Goal: Book appointment/travel/reservation

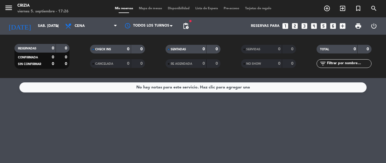
click at [54, 30] on input "sáb. [DATE]" at bounding box center [59, 26] width 49 height 10
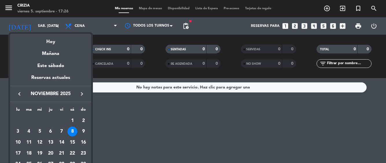
click at [73, 141] on div "15" at bounding box center [72, 143] width 10 height 10
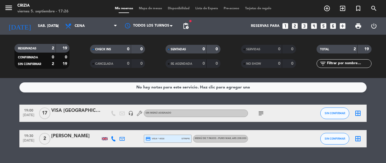
click at [42, 30] on input "sáb. [DATE]" at bounding box center [59, 26] width 49 height 10
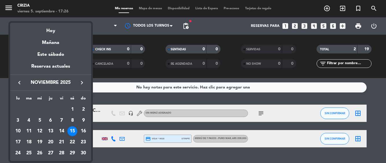
click at [75, 145] on div "22" at bounding box center [72, 142] width 10 height 10
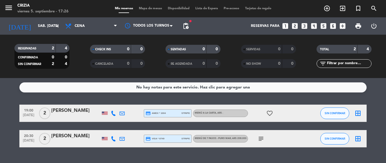
click at [57, 27] on icon "arrow_drop_down" at bounding box center [57, 26] width 7 height 7
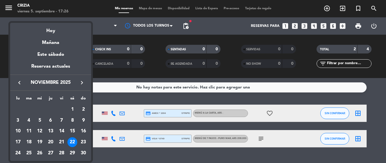
click at [76, 121] on div "8" at bounding box center [72, 121] width 10 height 10
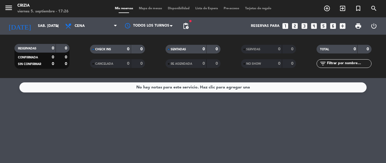
click at [188, 28] on span "pending_actions" at bounding box center [185, 26] width 7 height 7
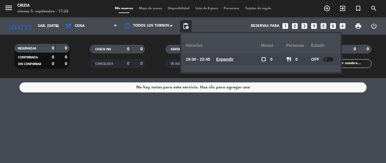
click at [224, 58] on u "Expandir" at bounding box center [224, 59] width 17 height 5
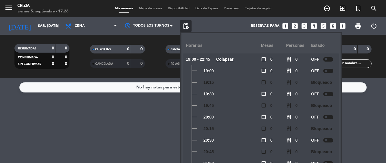
click at [230, 58] on u "Colapsar" at bounding box center [224, 59] width 17 height 5
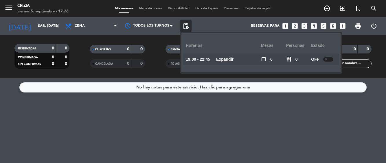
click at [187, 120] on div "No hay notas para este servicio. Haz clic para agregar una" at bounding box center [193, 120] width 386 height 85
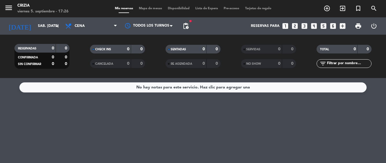
click at [55, 30] on input "sáb. [DATE]" at bounding box center [59, 26] width 49 height 10
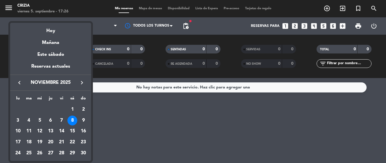
click at [78, 130] on td "16" at bounding box center [83, 131] width 11 height 11
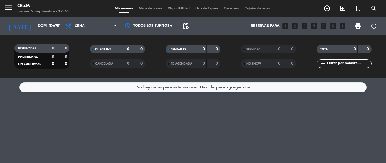
click at [52, 30] on input "dom. [DATE]" at bounding box center [59, 26] width 49 height 10
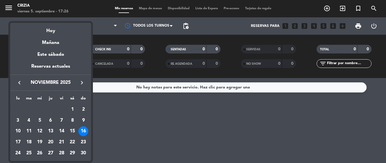
click at [73, 131] on div "15" at bounding box center [72, 131] width 10 height 10
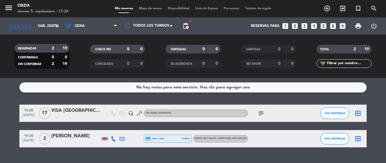
click at [211, 138] on span "MENÚ DE 7 PASOS - PURO MAR , ARS 208.000" at bounding box center [221, 138] width 52 height 2
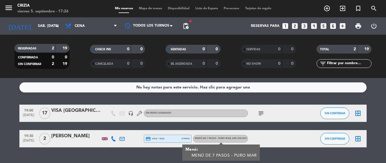
scroll to position [35, 0]
click at [261, 110] on icon "subject" at bounding box center [260, 113] width 7 height 7
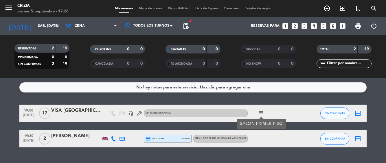
click at [265, 133] on div "No hay notas para este servicio. Haz clic para agregar una 19:00 [DATE] VISA ME…" at bounding box center [193, 120] width 386 height 85
click at [231, 124] on div "No hay notas para este servicio. Haz clic para agregar una 19:00 [DATE] VISA ME…" at bounding box center [193, 120] width 386 height 85
click at [46, 28] on input "sáb. [DATE]" at bounding box center [59, 26] width 49 height 10
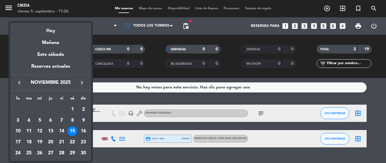
click at [16, 81] on icon "keyboard_arrow_left" at bounding box center [19, 82] width 7 height 7
click at [17, 80] on icon "keyboard_arrow_left" at bounding box center [19, 82] width 7 height 7
click at [377, 115] on div at bounding box center [193, 81] width 386 height 163
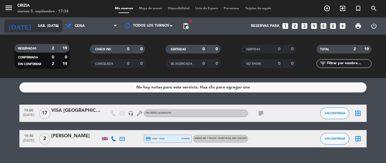
click at [35, 26] on input "sáb. [DATE]" at bounding box center [59, 26] width 49 height 10
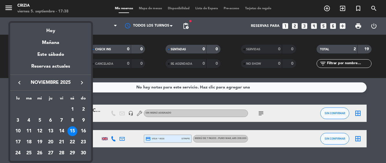
click at [17, 83] on icon "keyboard_arrow_left" at bounding box center [19, 82] width 7 height 7
click at [20, 80] on icon "keyboard_arrow_left" at bounding box center [19, 82] width 7 height 7
click at [62, 117] on div "5" at bounding box center [62, 121] width 10 height 10
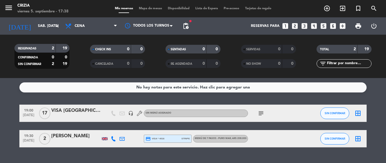
type input "vie. [DATE]"
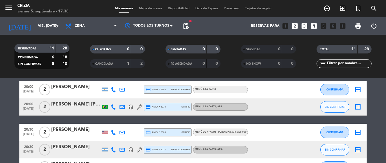
scroll to position [49, 0]
click at [185, 26] on span "pending_actions" at bounding box center [185, 26] width 7 height 7
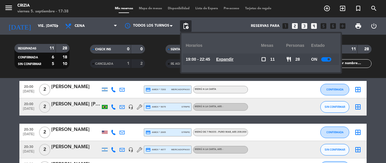
click at [224, 57] on span "Expandir" at bounding box center [224, 59] width 17 height 7
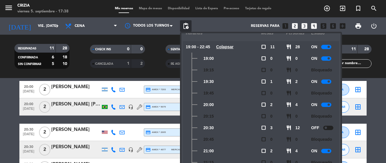
scroll to position [13, 0]
click at [327, 79] on div at bounding box center [326, 81] width 10 height 4
click at [328, 104] on span at bounding box center [328, 104] width 2 height 2
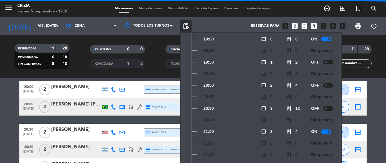
scroll to position [38, 0]
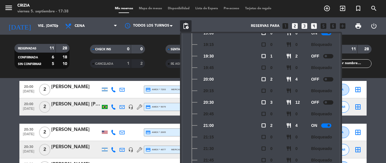
click at [327, 124] on span at bounding box center [328, 125] width 2 height 2
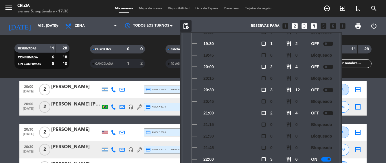
click at [326, 157] on div at bounding box center [326, 159] width 10 height 4
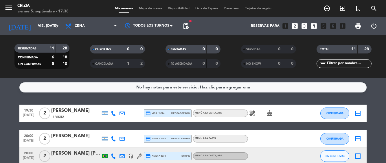
scroll to position [0, 0]
click at [291, 26] on icon "looks_two" at bounding box center [295, 26] width 8 height 8
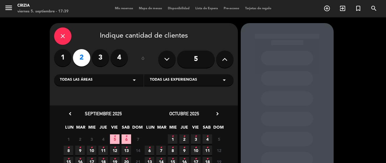
click at [215, 77] on div "Todas las experiencias arrow_drop_down" at bounding box center [188, 80] width 89 height 12
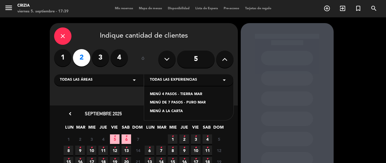
click at [183, 110] on div "MENÚ A LA CARTA" at bounding box center [189, 112] width 78 height 6
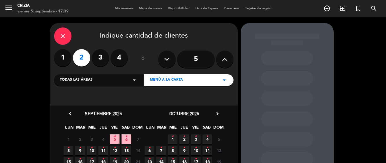
click at [114, 137] on icon "•" at bounding box center [115, 136] width 2 height 9
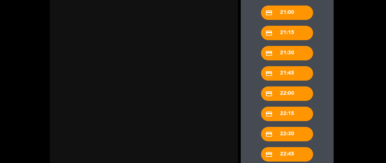
scroll to position [35, 0]
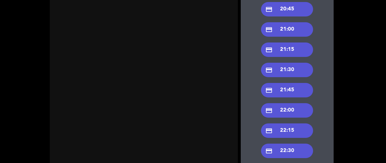
scroll to position [200, 0]
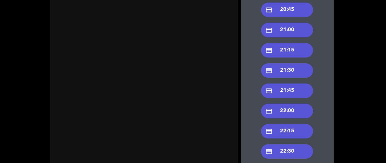
click at [294, 63] on div "credit_card 21:30" at bounding box center [287, 70] width 52 height 14
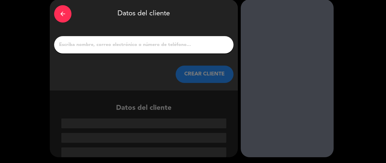
scroll to position [0, 0]
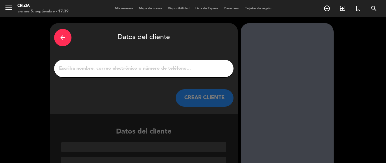
click at [66, 65] on input "1" at bounding box center [143, 69] width 171 height 8
type input "n"
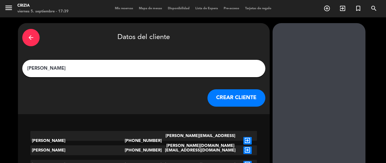
type input "[PERSON_NAME]"
click at [207, 89] on button "CREAR CLIENTE" at bounding box center [236, 97] width 58 height 17
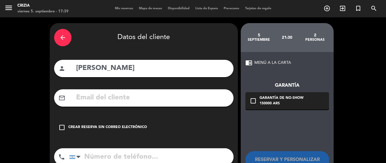
click at [86, 92] on input "text" at bounding box center [152, 98] width 154 height 12
click at [82, 92] on input "nnestorimm" at bounding box center [152, 98] width 154 height 12
click at [77, 92] on input "nnestorimm" at bounding box center [152, 98] width 154 height 12
click at [119, 92] on input "[DEMOGRAPHIC_DATA]" at bounding box center [152, 98] width 154 height 12
click at [113, 92] on input "[DEMOGRAPHIC_DATA]" at bounding box center [152, 98] width 154 height 12
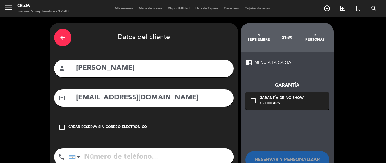
type input "[EMAIL_ADDRESS][DOMAIN_NAME]"
click at [90, 148] on input "tel" at bounding box center [151, 156] width 164 height 17
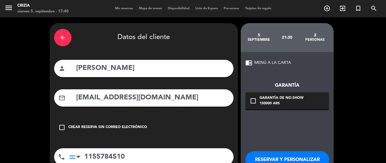
type input "1155784510"
click at [250, 97] on icon "check_box_outline_blank" at bounding box center [253, 100] width 7 height 7
